Goal: Task Accomplishment & Management: Use online tool/utility

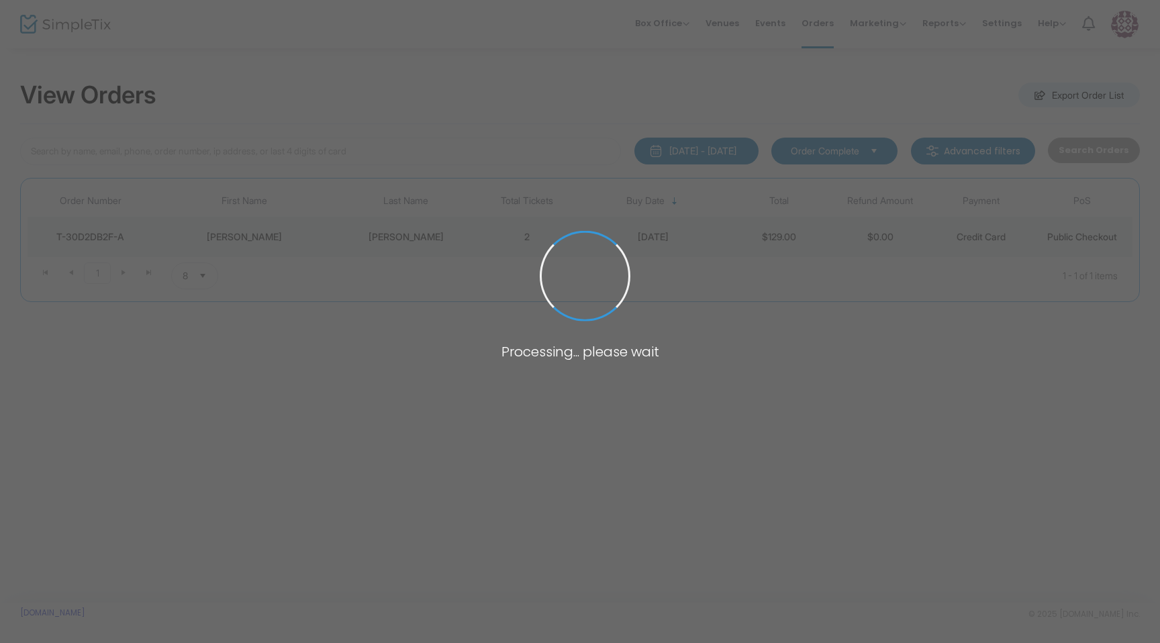
type input "[PERSON_NAME]"
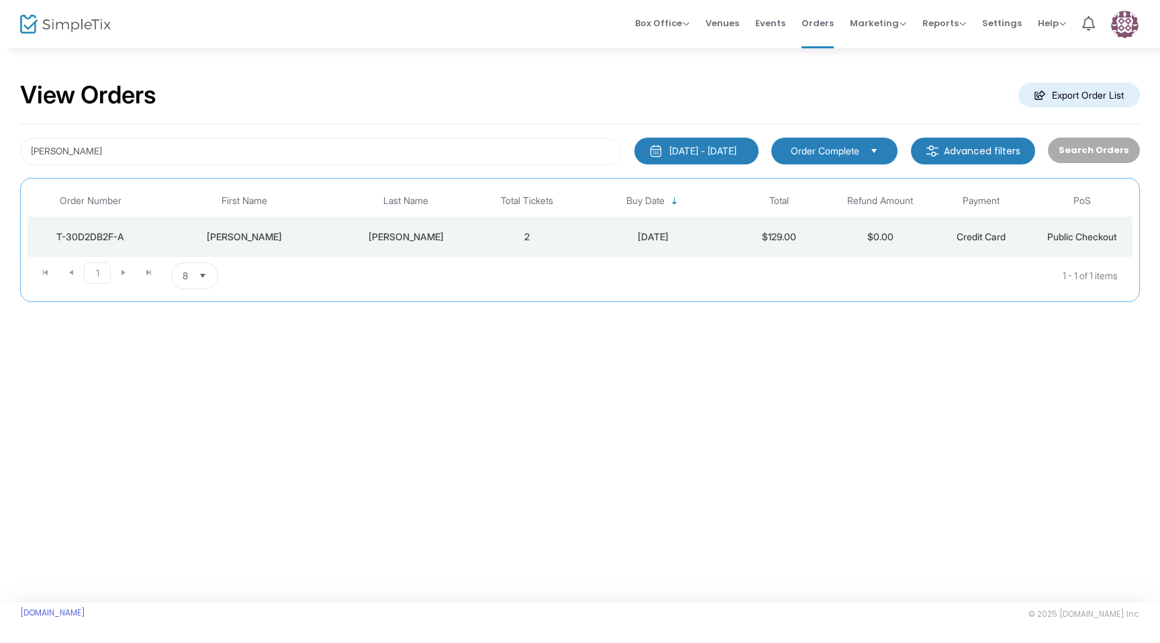
click at [272, 247] on td "[PERSON_NAME]" at bounding box center [245, 237] width 182 height 40
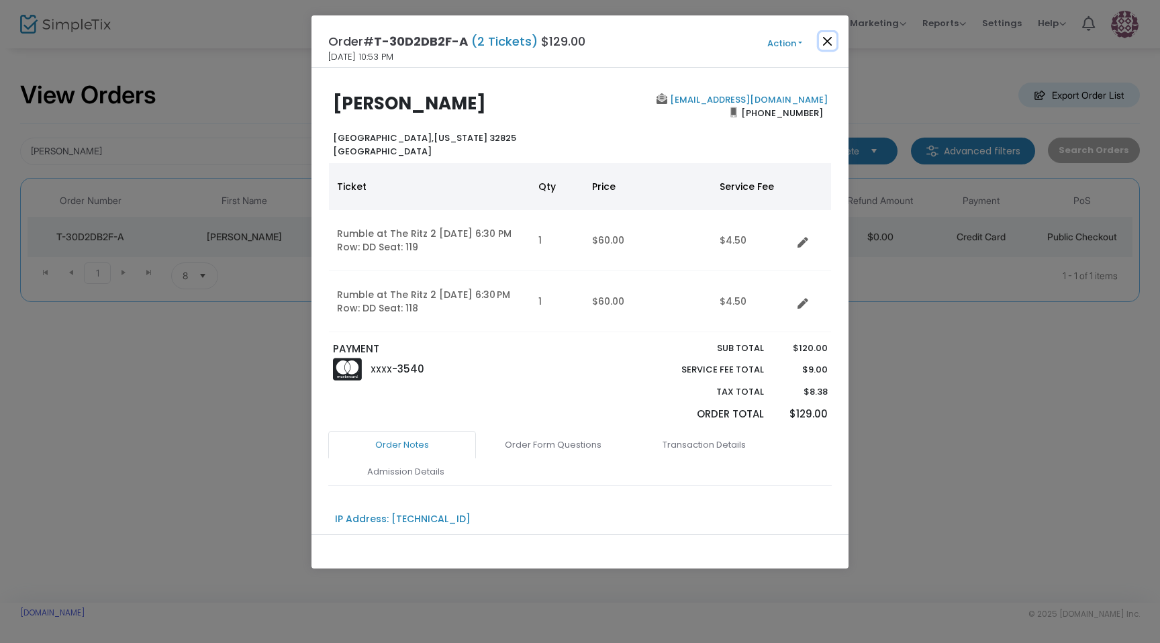
click at [830, 46] on button "Close" at bounding box center [827, 40] width 17 height 17
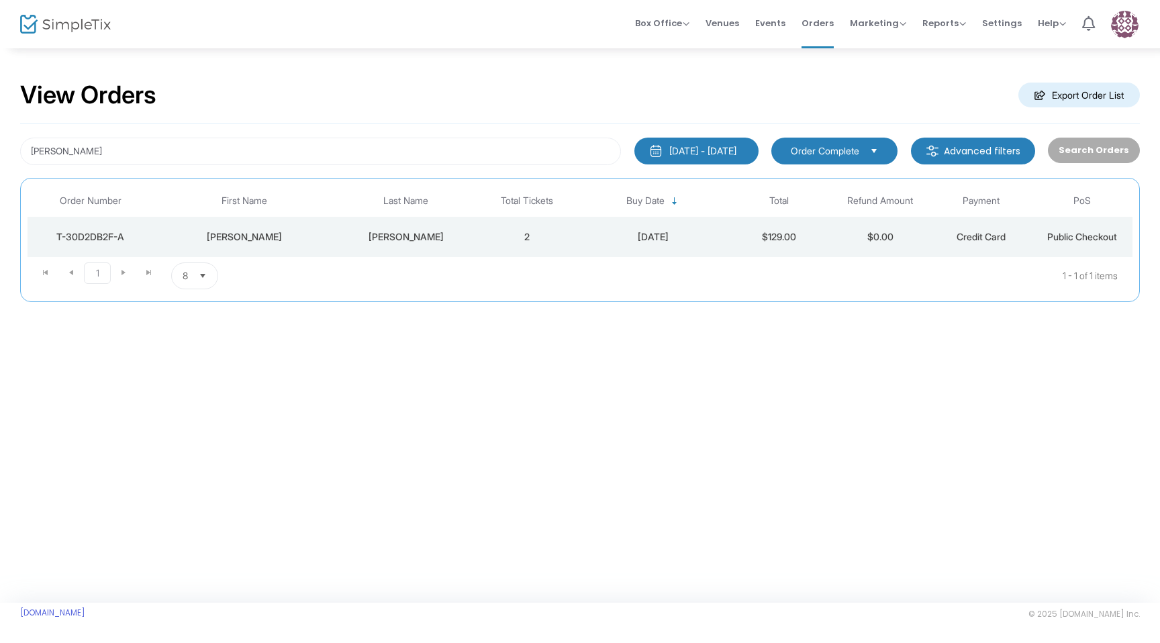
click at [585, 240] on div "6/28/2025" at bounding box center [653, 236] width 144 height 13
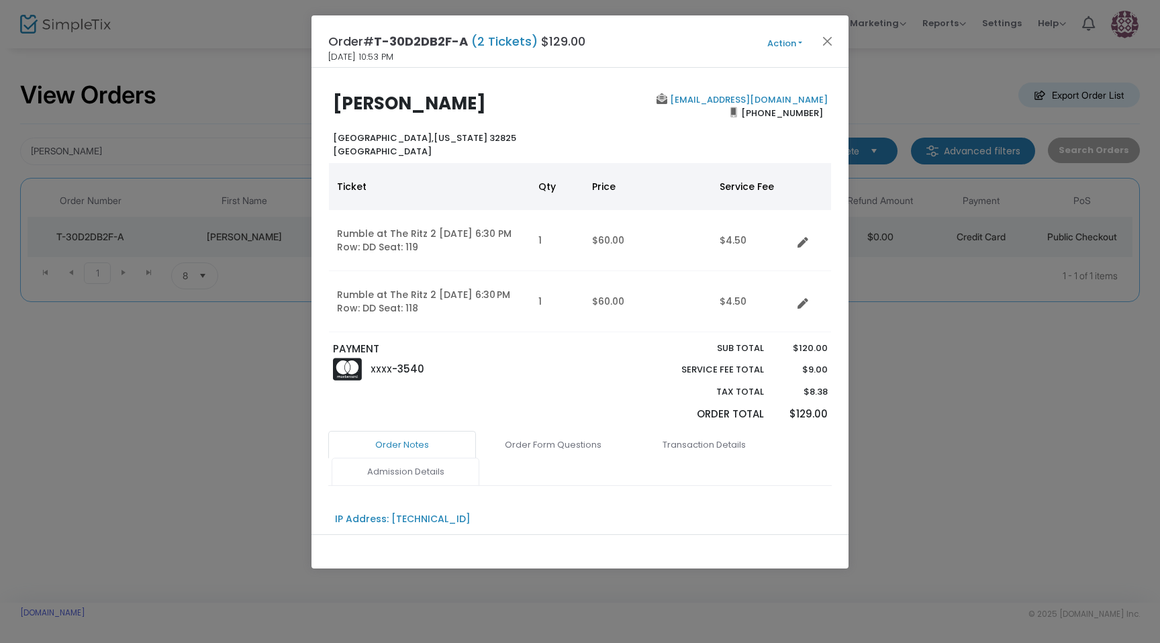
click at [429, 477] on link "Admission Details" at bounding box center [406, 472] width 148 height 28
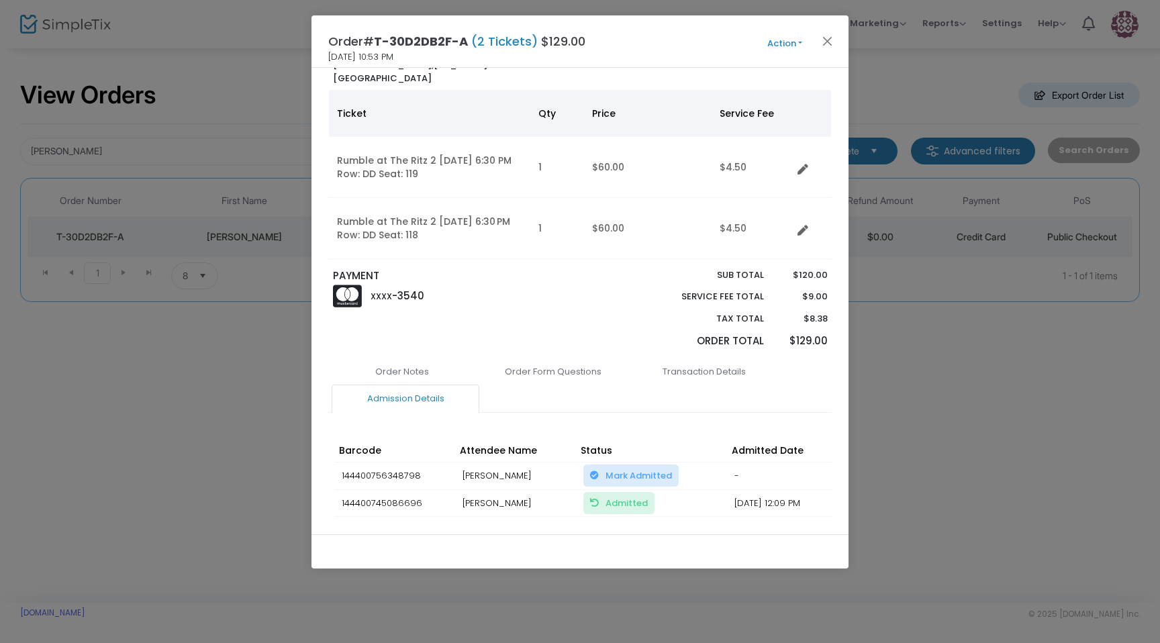
scroll to position [148, 0]
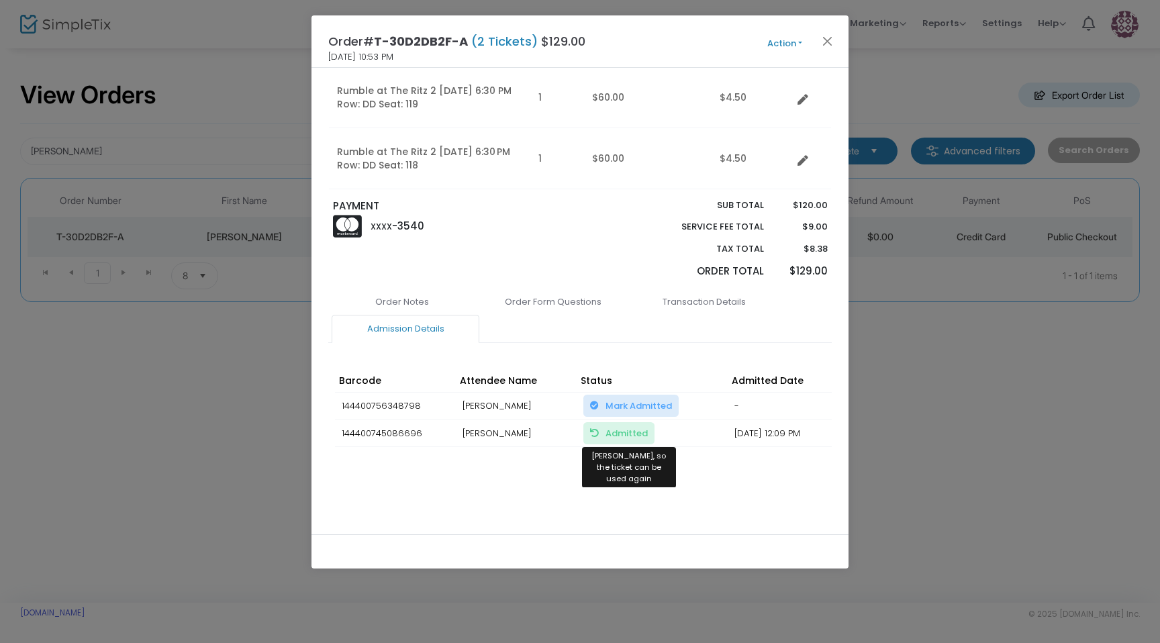
click at [616, 431] on span "Admitted Mark Unadmitted, so the ticket can be used again" at bounding box center [626, 433] width 42 height 13
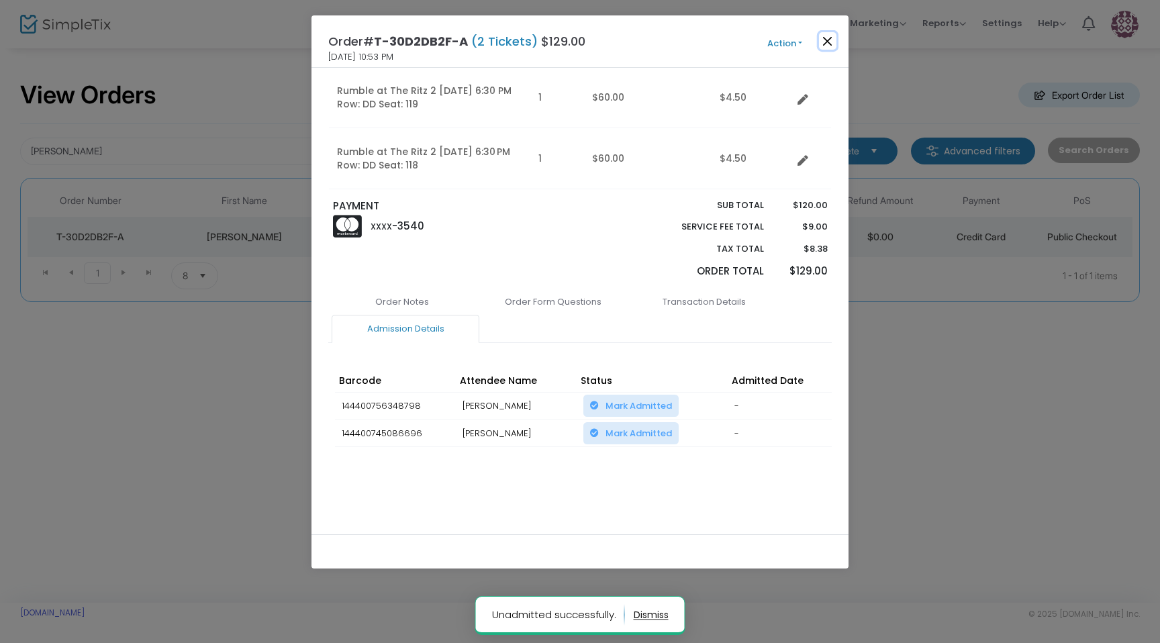
click at [829, 44] on button "Close" at bounding box center [827, 40] width 17 height 17
